Goal: Communication & Community: Connect with others

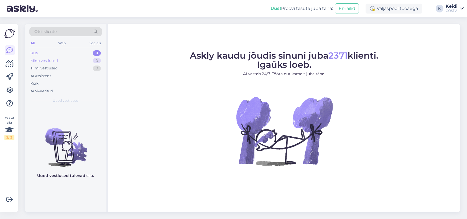
click at [90, 61] on div "Minu vestlused 0" at bounding box center [65, 61] width 73 height 8
drag, startPoint x: 94, startPoint y: 71, endPoint x: 93, endPoint y: 75, distance: 4.0
click at [93, 75] on div "Uus 0 Minu vestlused 0 Tiimi vestlused 0 AI Assistent Kõik Arhiveeritud" at bounding box center [65, 72] width 73 height 46
drag, startPoint x: 76, startPoint y: 43, endPoint x: 82, endPoint y: 47, distance: 6.8
click at [76, 43] on div "All Web Socials" at bounding box center [65, 44] width 73 height 9
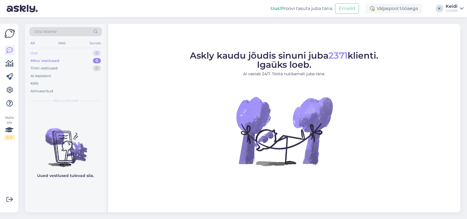
click at [85, 49] on div "Uus 0" at bounding box center [65, 53] width 73 height 8
